Goal: Task Accomplishment & Management: Complete application form

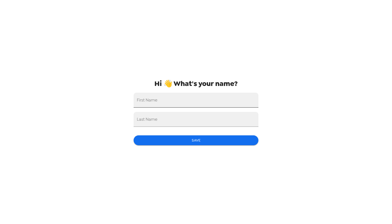
click at [203, 103] on input "First Name" at bounding box center [196, 100] width 125 height 15
type input "[PERSON_NAME]"
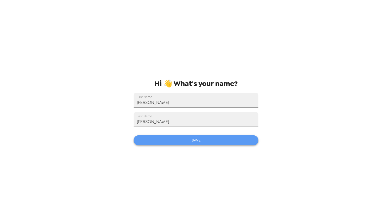
click at [198, 144] on button "Save" at bounding box center [196, 140] width 125 height 10
